Goal: Use online tool/utility: Utilize a website feature to perform a specific function

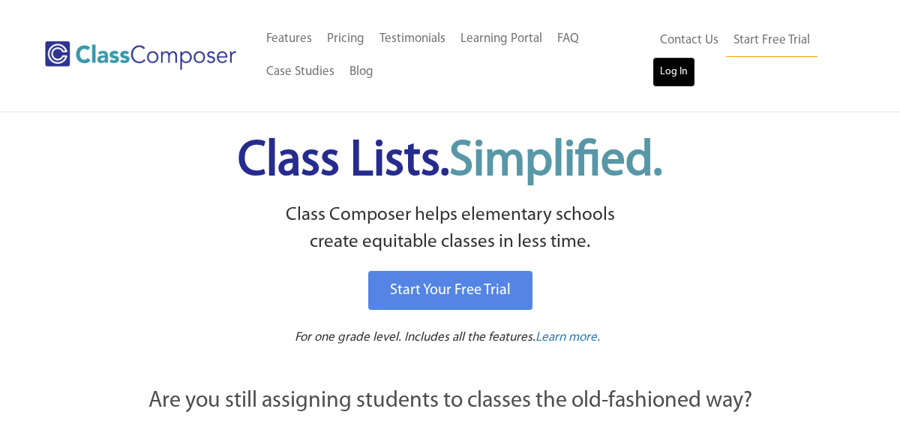
click at [677, 78] on link "Log In" at bounding box center [674, 72] width 43 height 30
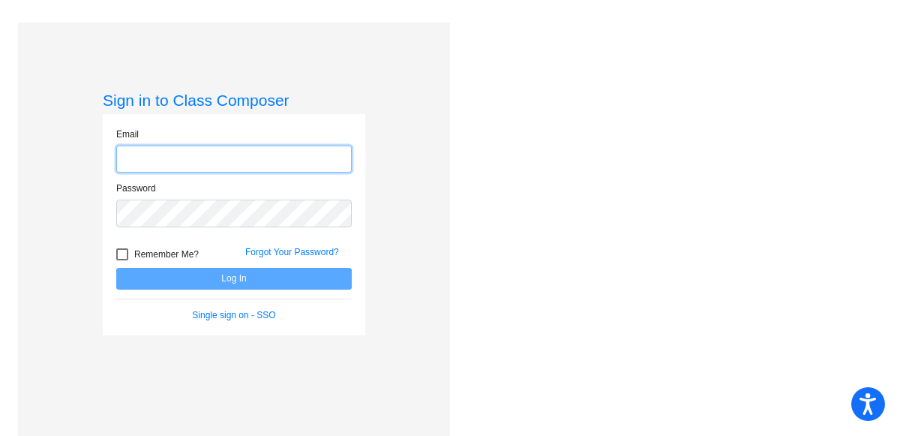
type input "heather.harvey@lmusd.org"
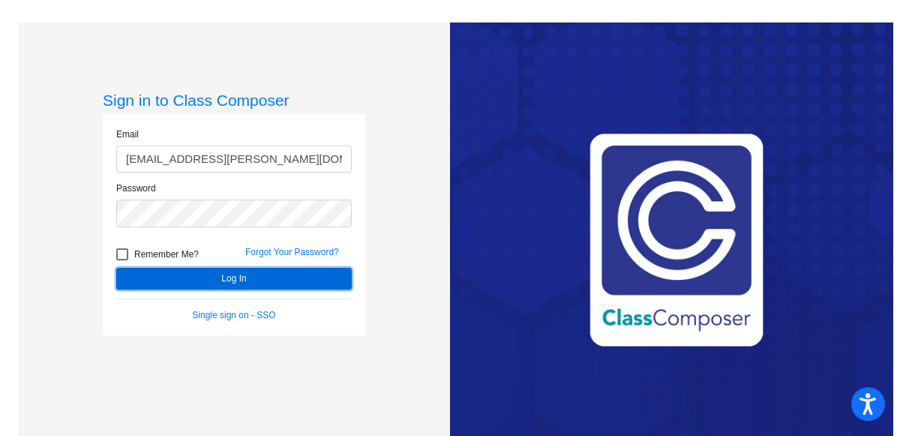
click at [204, 278] on button "Log In" at bounding box center [234, 279] width 236 height 22
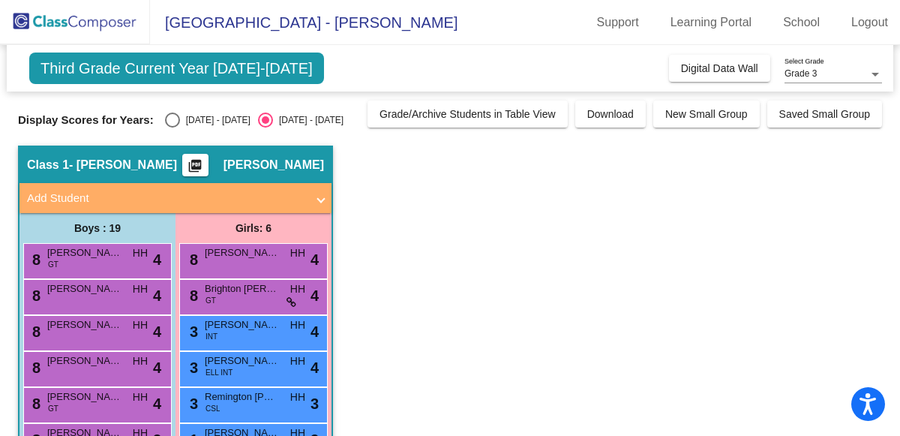
click at [703, 53] on div "Third Grade Current Year 2024-2025 Add, Move, or Retain Students Off On Incomin…" at bounding box center [450, 68] width 887 height 47
click at [702, 58] on button "Digital Data Wall" at bounding box center [719, 68] width 101 height 27
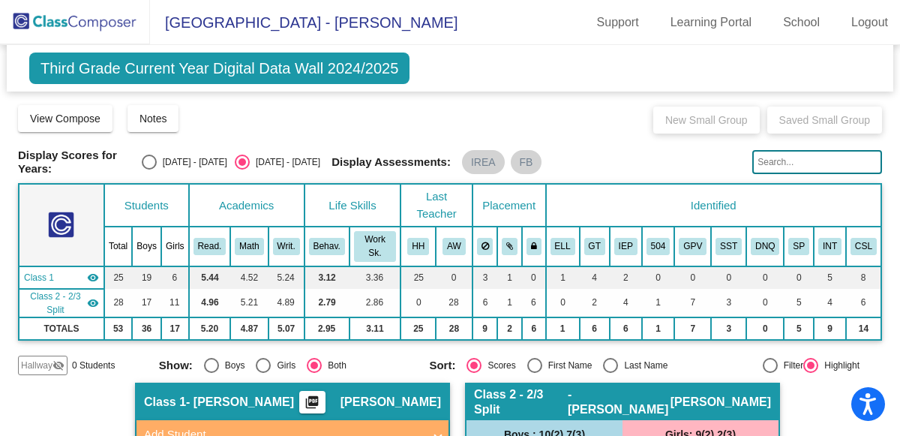
scroll to position [1, 0]
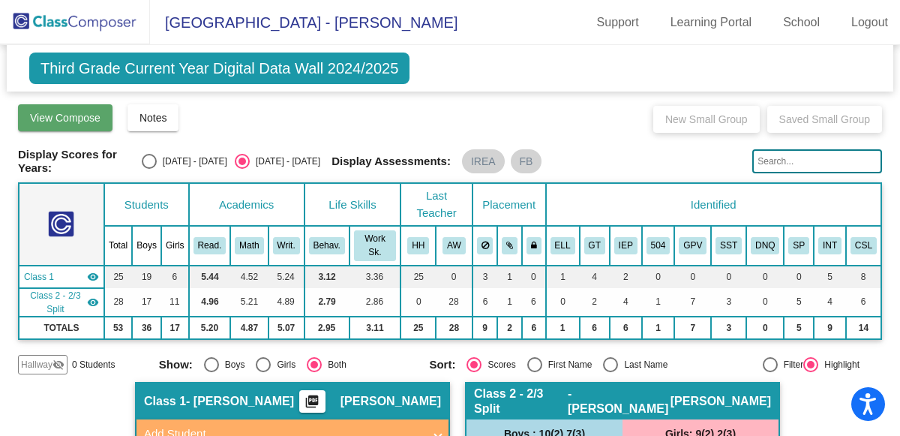
click at [68, 116] on span "View Compose" at bounding box center [65, 118] width 71 height 12
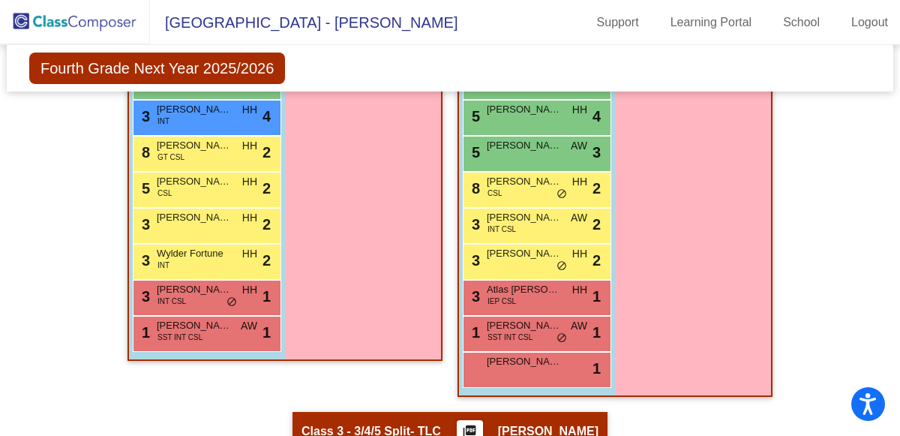
scroll to position [584, 0]
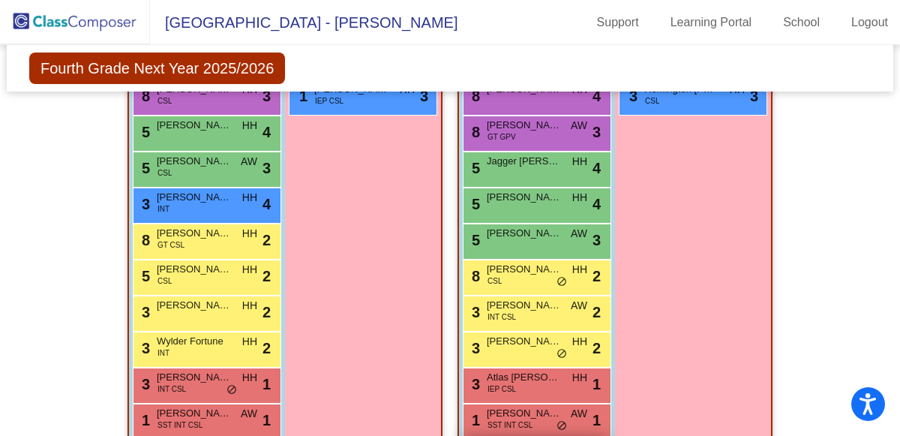
scroll to position [494, 0]
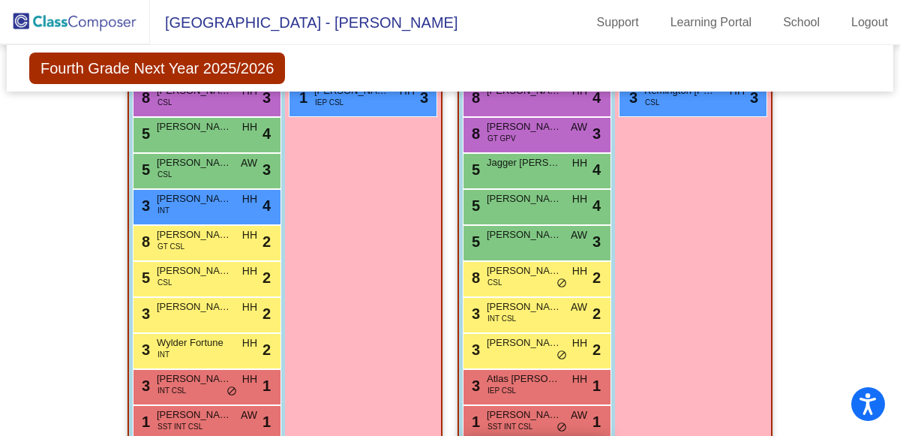
click at [524, 290] on div "8 [PERSON_NAME] CSL HH lock do_not_disturb_alt 2" at bounding box center [537, 279] width 149 height 36
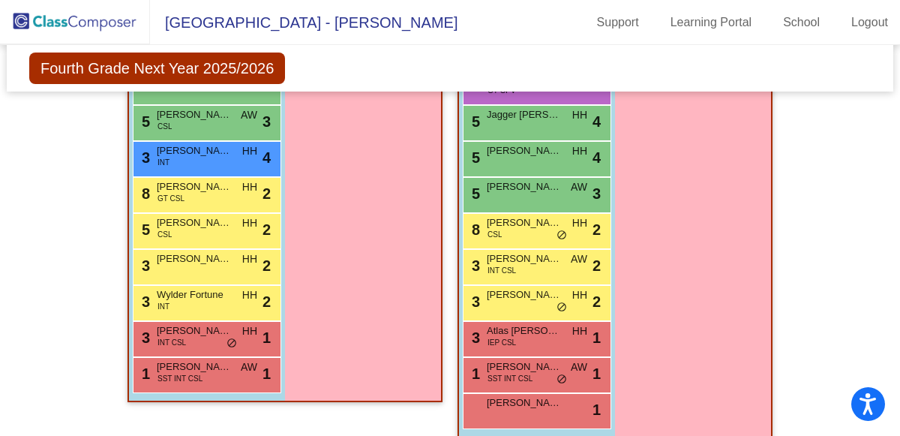
scroll to position [540, 0]
